Goal: Task Accomplishment & Management: Complete application form

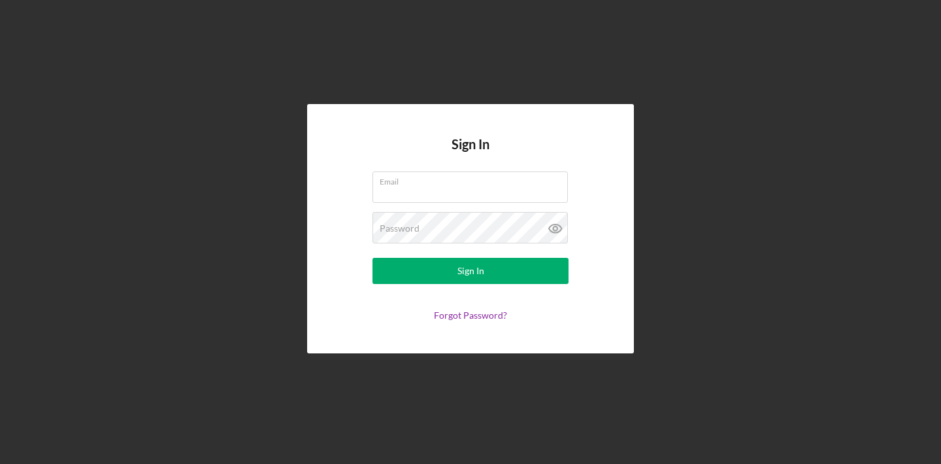
type input "[PERSON_NAME][EMAIL_ADDRESS][DOMAIN_NAME]"
click at [456, 154] on h4 "Sign In" at bounding box center [471, 154] width 38 height 35
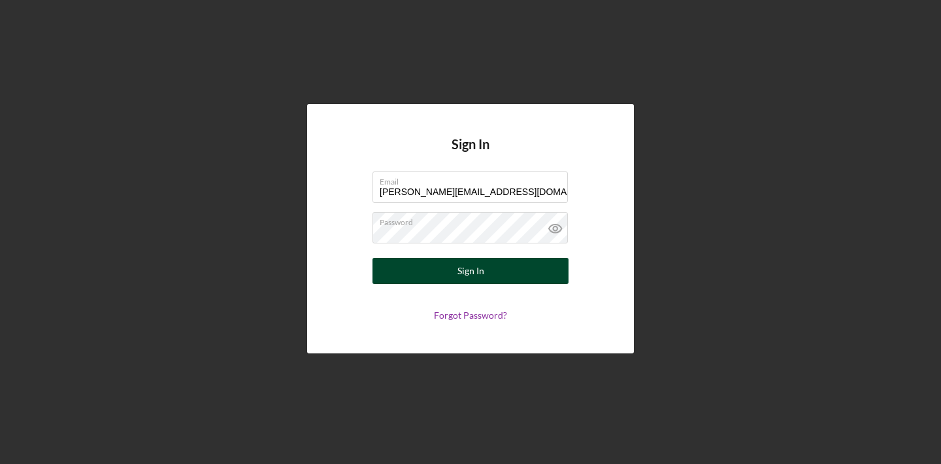
click at [451, 265] on button "Sign In" at bounding box center [471, 271] width 196 height 26
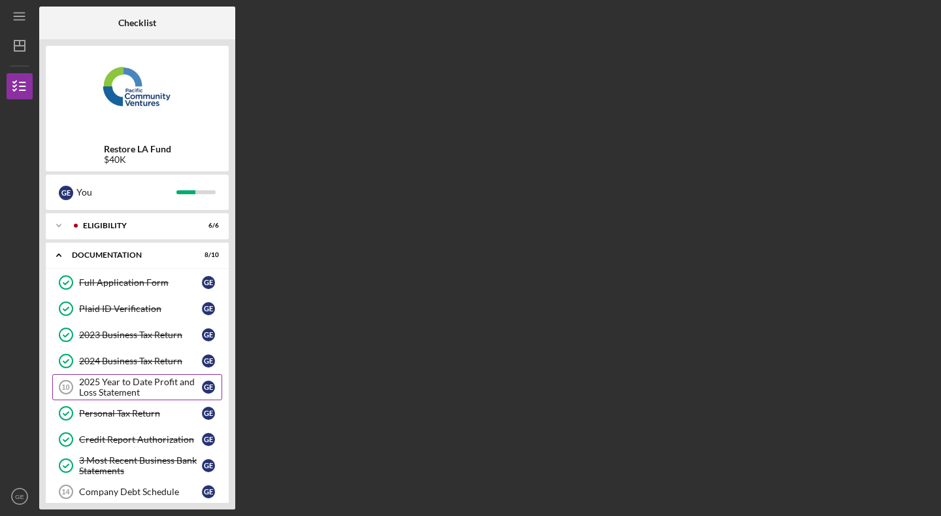
click at [140, 386] on div "2025 Year to Date Profit and Loss Statement" at bounding box center [140, 387] width 123 height 21
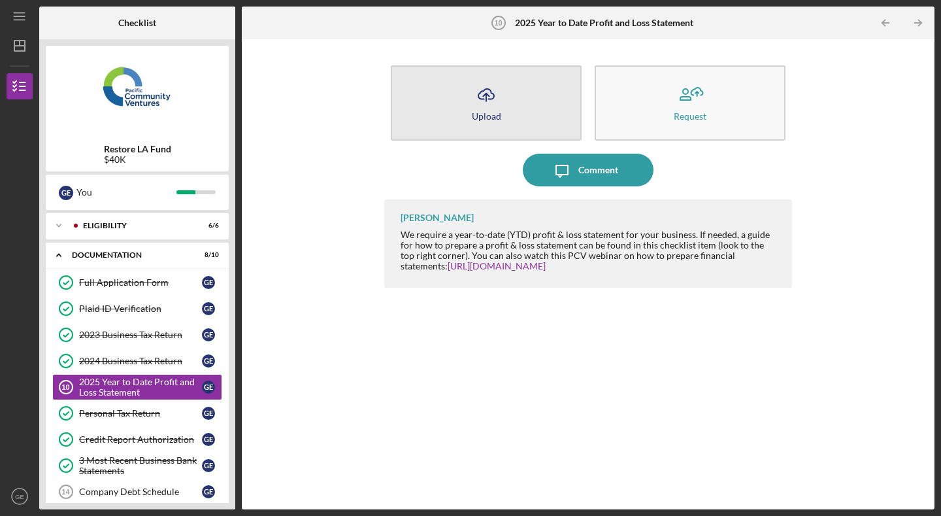
click at [497, 106] on icon "Icon/Upload" at bounding box center [486, 94] width 33 height 33
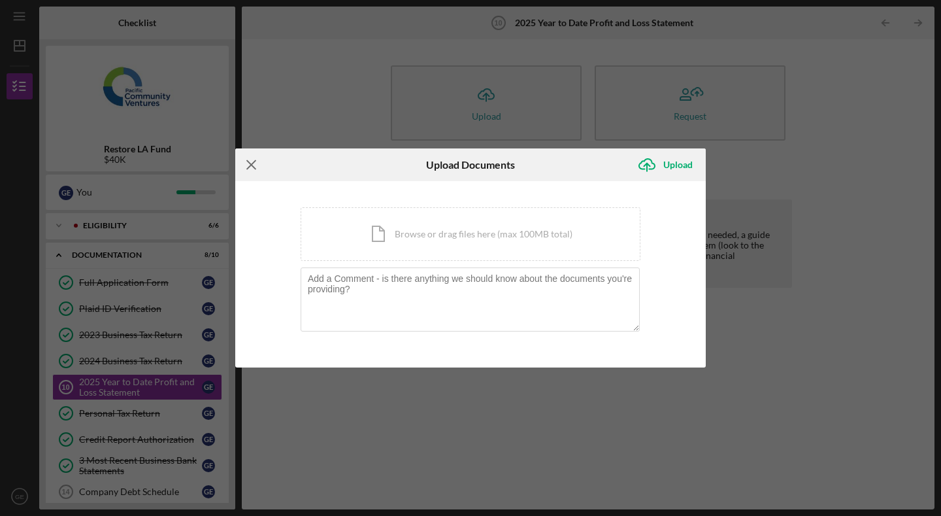
click at [252, 163] on line at bounding box center [251, 164] width 8 height 8
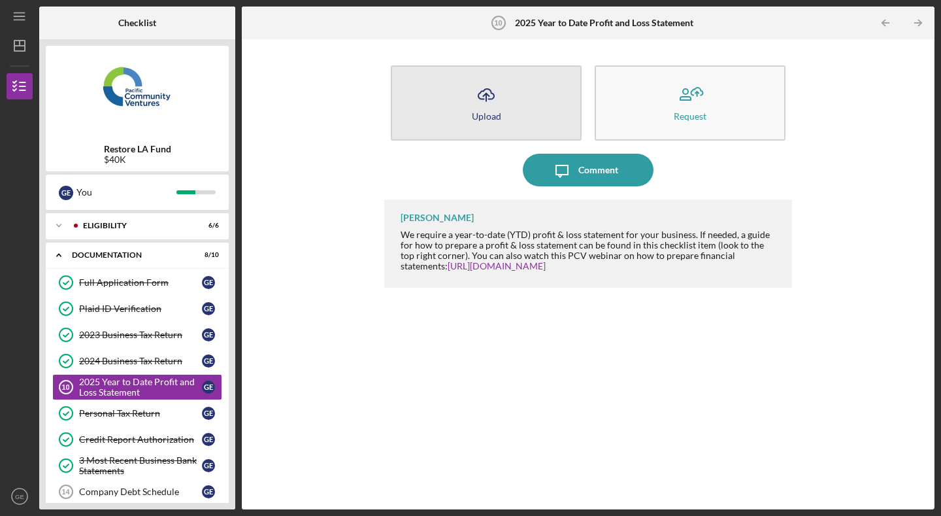
click at [511, 114] on button "Icon/Upload Upload" at bounding box center [486, 102] width 191 height 75
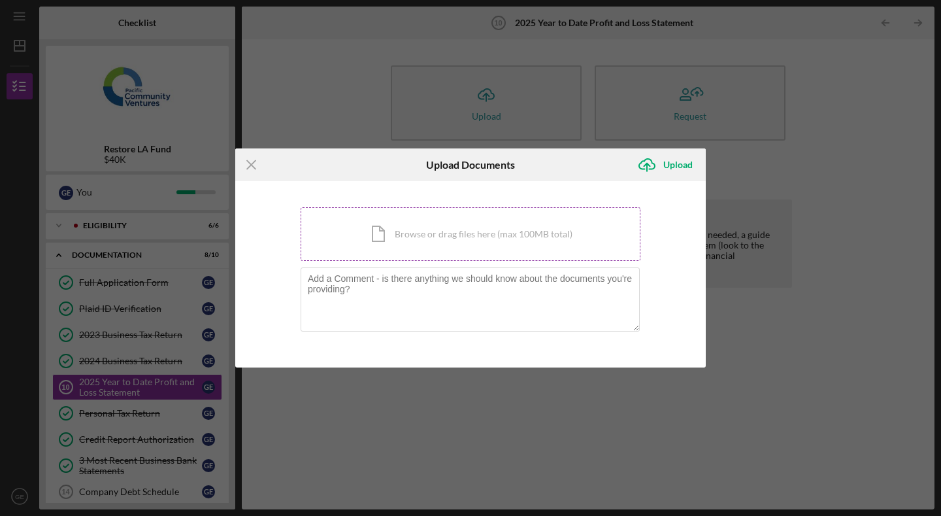
click at [469, 243] on div "Icon/Document Browse or drag files here (max 100MB total) Tap to choose files o…" at bounding box center [471, 234] width 340 height 54
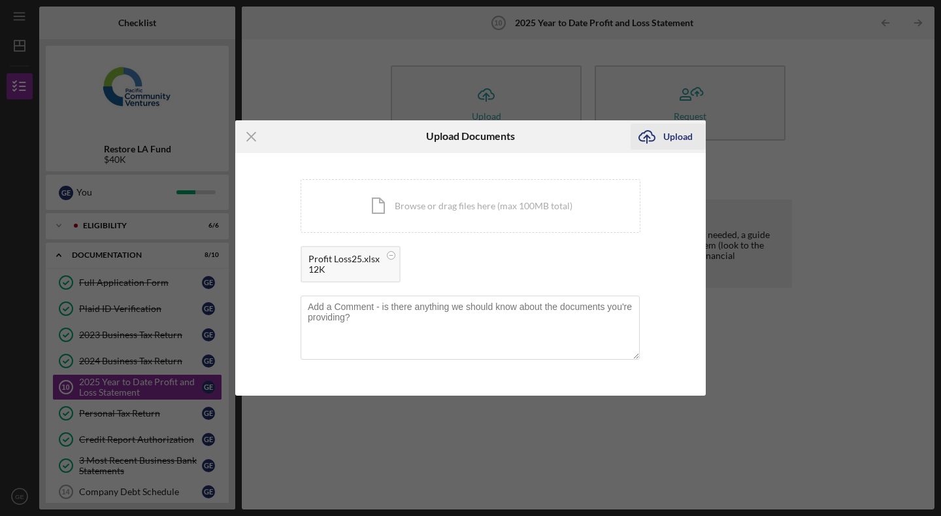
click at [666, 140] on div "Upload" at bounding box center [678, 137] width 29 height 26
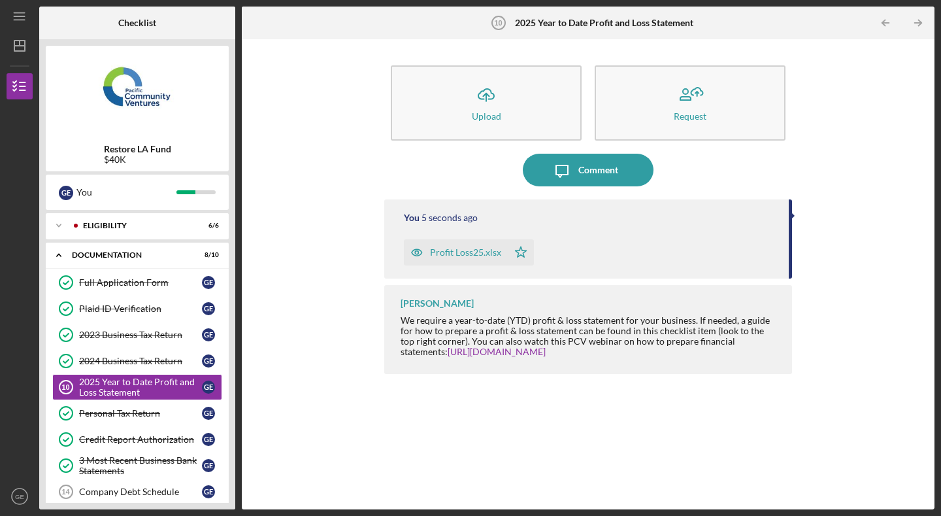
click at [940, 239] on div "Icon/Menu 2025 Year to Date Profit and Loss Statement 10 2025 Year to Date Prof…" at bounding box center [470, 258] width 941 height 516
click at [129, 463] on link "Company Debt Schedule 14 Company Debt Schedule G E" at bounding box center [137, 492] width 170 height 26
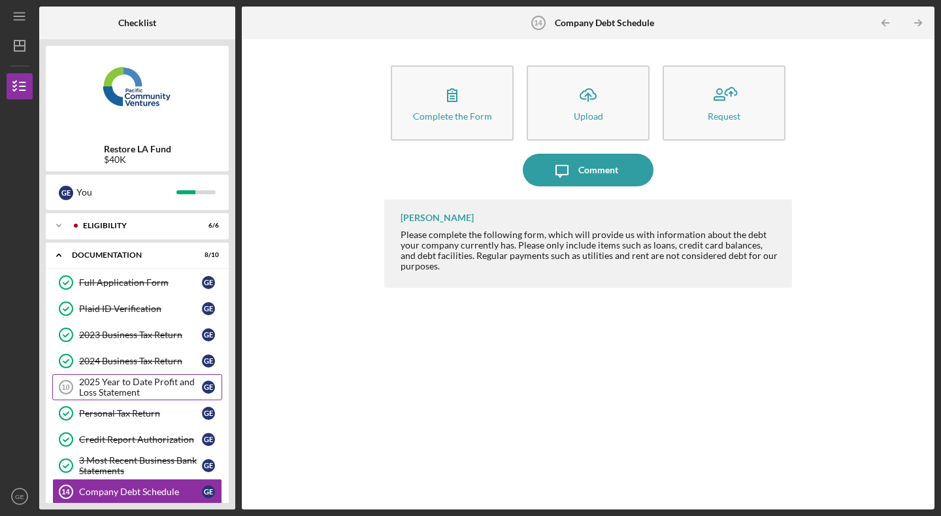
click at [180, 377] on div "2025 Year to Date Profit and Loss Statement" at bounding box center [140, 387] width 123 height 21
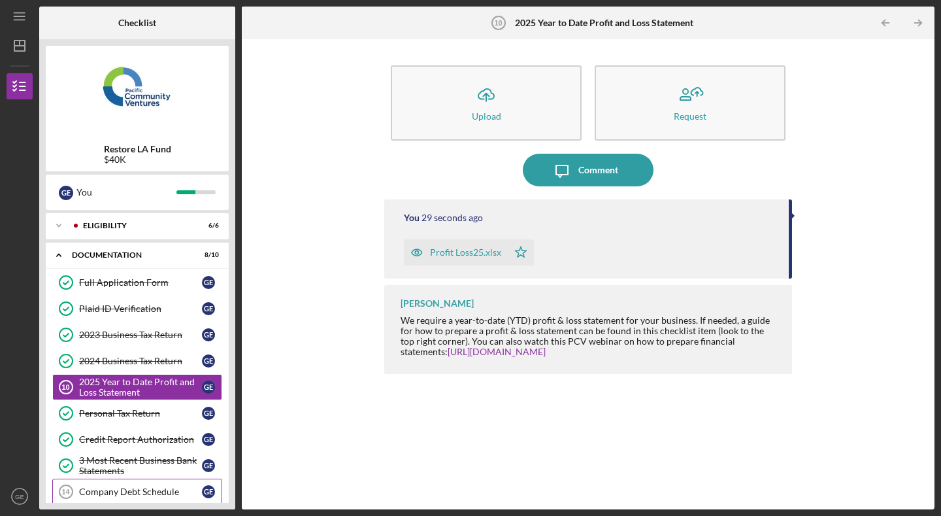
click at [158, 463] on link "Company Debt Schedule 14 Company Debt Schedule G E" at bounding box center [137, 492] width 170 height 26
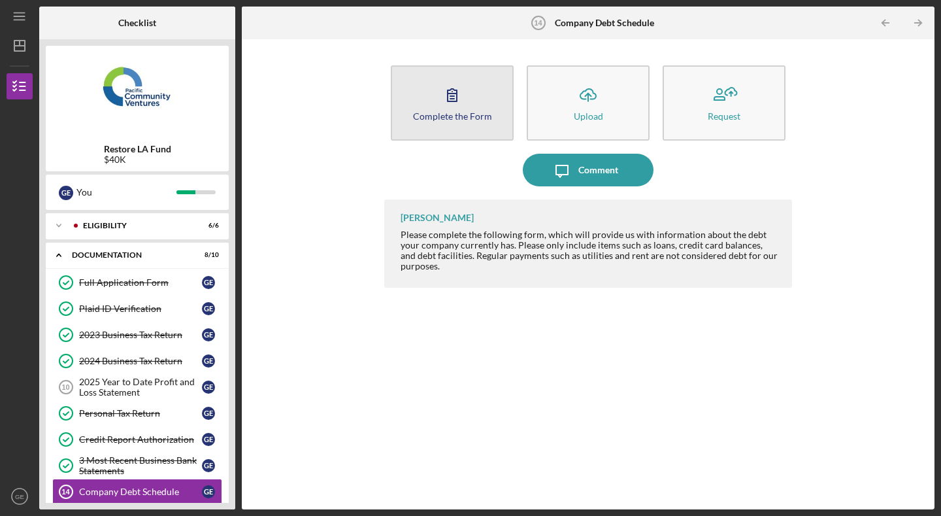
click at [448, 92] on icon "button" at bounding box center [452, 95] width 9 height 12
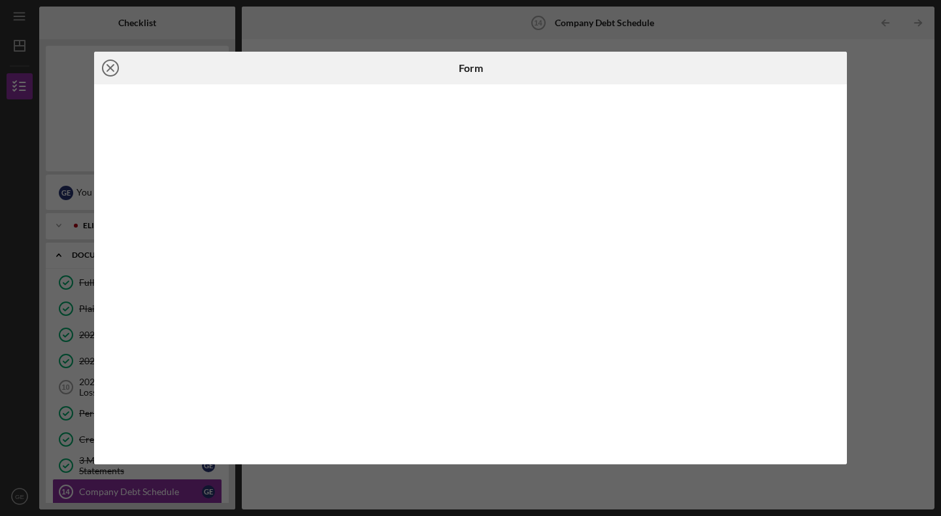
click at [113, 65] on icon "Icon/Close" at bounding box center [110, 68] width 33 height 33
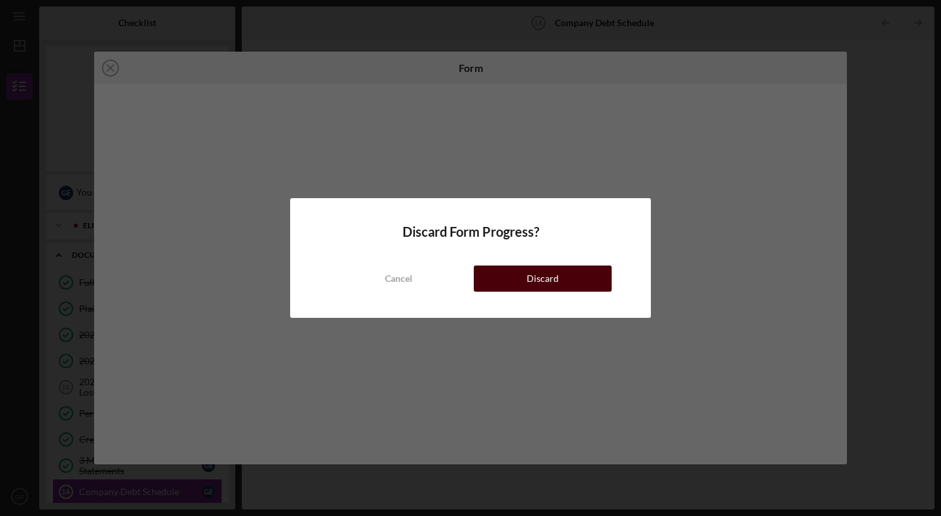
click at [512, 271] on button "Discard" at bounding box center [543, 278] width 138 height 26
